Goal: Obtain resource: Obtain resource

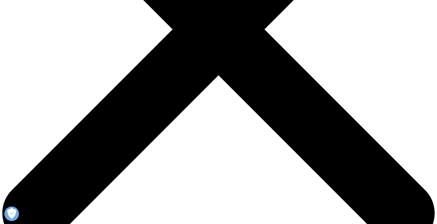
scroll to position [573, 344]
type input "Mary"
type input "Bailey"
